Goal: Find specific page/section

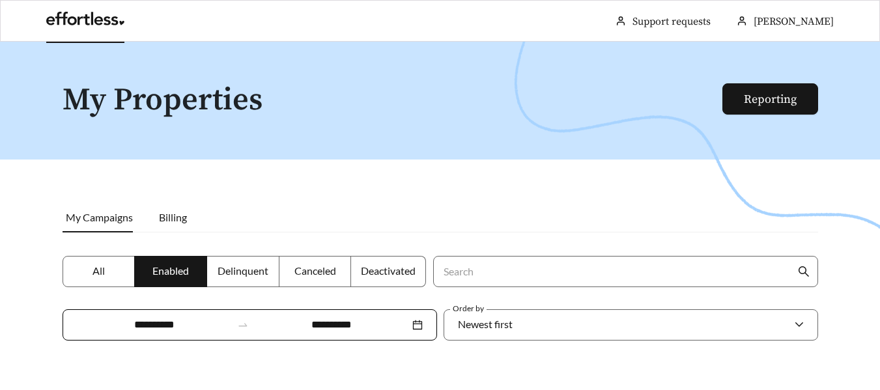
click at [91, 29] on link at bounding box center [85, 22] width 78 height 13
click at [762, 107] on link "Reporting" at bounding box center [770, 99] width 53 height 15
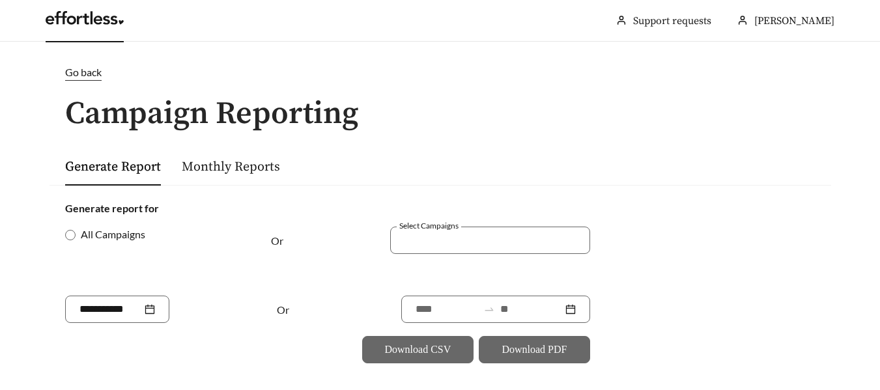
click at [66, 15] on link at bounding box center [85, 21] width 78 height 13
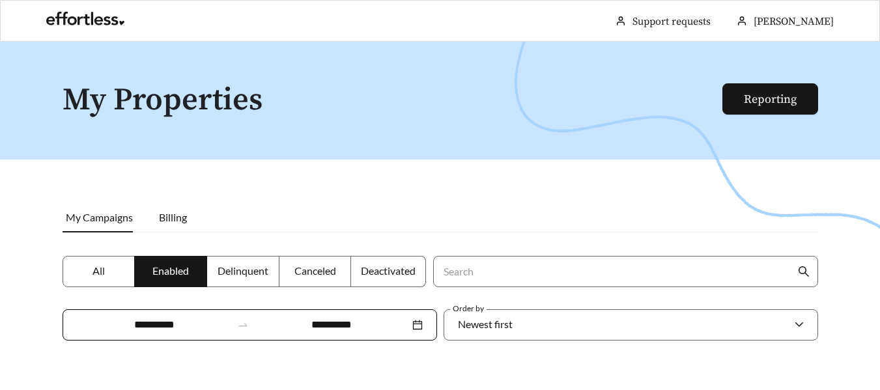
scroll to position [247, 0]
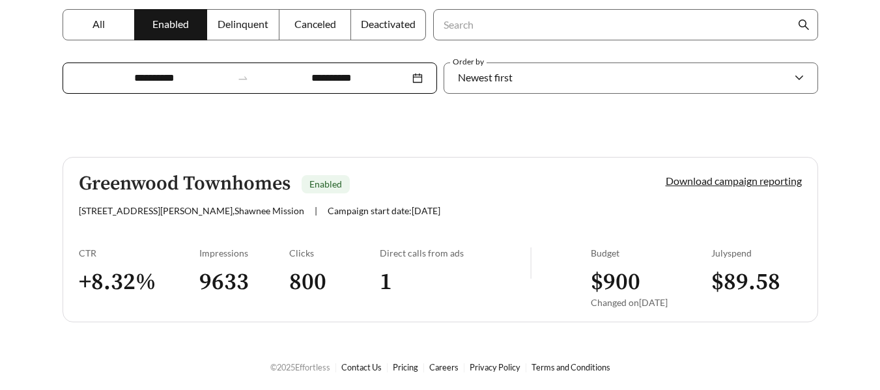
click at [244, 178] on h5 "Greenwood Townhomes" at bounding box center [185, 184] width 212 height 22
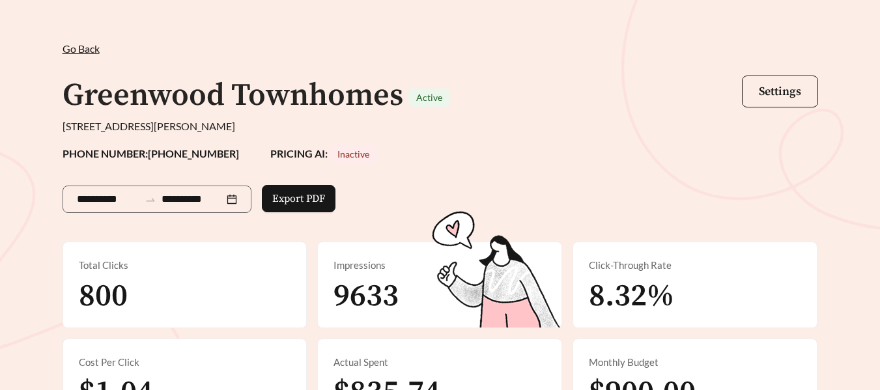
scroll to position [43, 0]
